Goal: Communication & Community: Ask a question

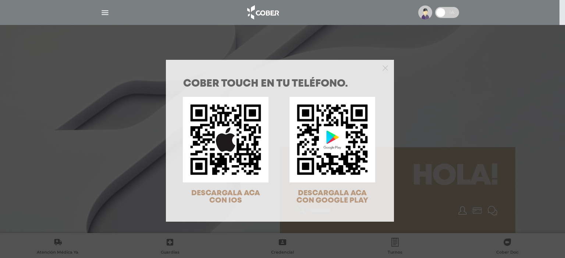
click at [112, 65] on div "COBER TOUCH en tu teléfono. DESCARGALA ACA CON IOS DESCARGALA ACA CON GOOGLE PL…" at bounding box center [282, 129] width 565 height 258
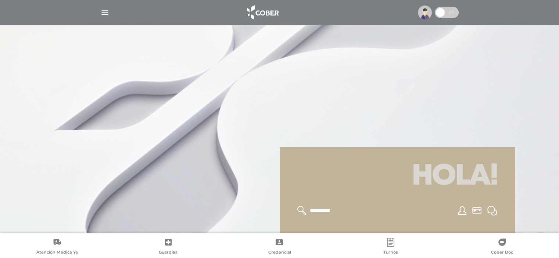
click at [101, 7] on div at bounding box center [280, 13] width 376 height 18
click at [107, 13] on img "button" at bounding box center [104, 12] width 9 height 9
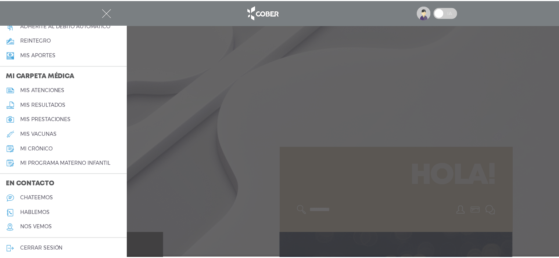
scroll to position [309, 0]
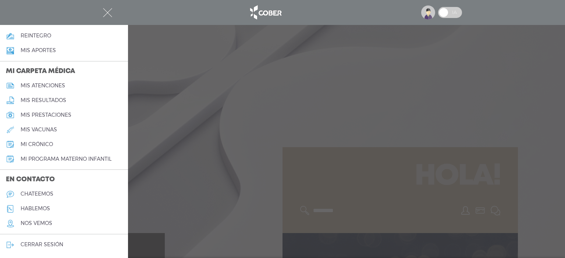
click at [37, 197] on h5 "chateemos" at bounding box center [37, 194] width 33 height 6
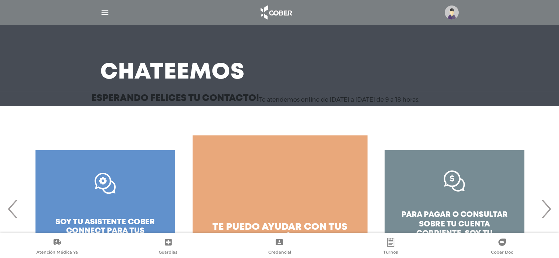
scroll to position [71, 0]
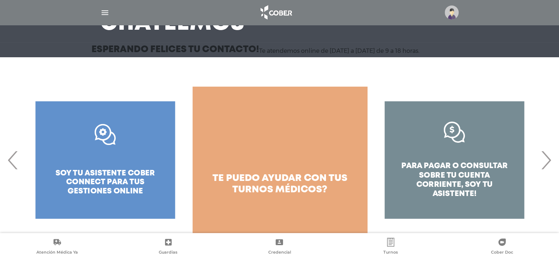
click at [549, 160] on span "›" at bounding box center [546, 160] width 14 height 40
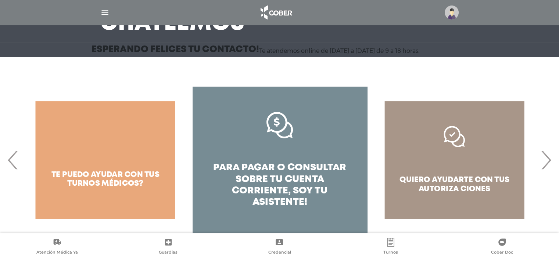
click at [549, 160] on span "›" at bounding box center [546, 160] width 14 height 40
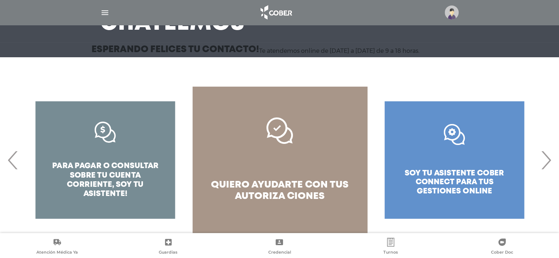
click at [549, 160] on span "›" at bounding box center [546, 160] width 14 height 40
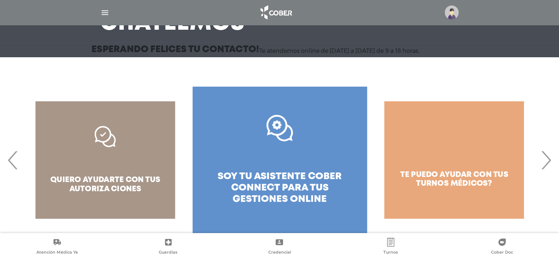
click at [11, 161] on span "‹" at bounding box center [13, 160] width 14 height 40
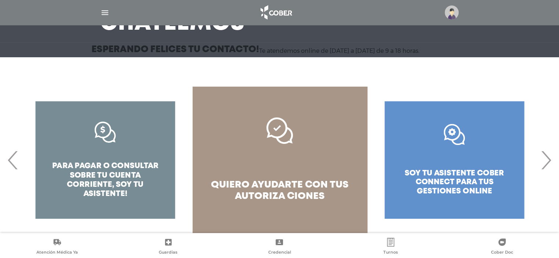
click at [299, 133] on link "quiero ayudarte con tus autoriza ciones" at bounding box center [280, 160] width 175 height 147
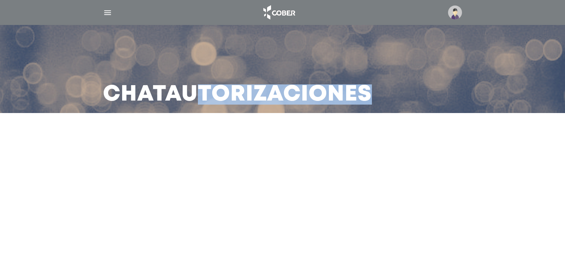
drag, startPoint x: 208, startPoint y: 82, endPoint x: 442, endPoint y: 82, distance: 234.2
click at [442, 82] on div "Chat Autorizaciones" at bounding box center [282, 69] width 376 height 88
